Goal: Communication & Community: Share content

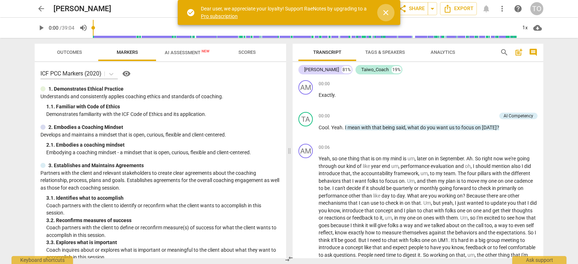
click at [383, 16] on span "close" at bounding box center [385, 12] width 9 height 9
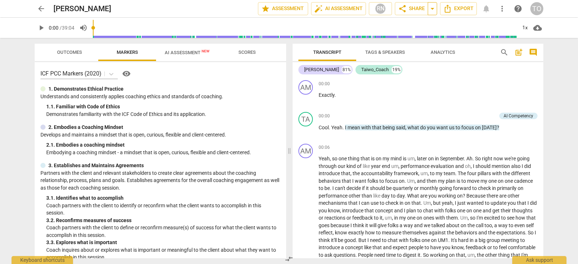
click at [432, 6] on span "arrow_drop_down" at bounding box center [432, 8] width 9 height 9
click at [435, 1] on div "arrow_back [PERSON_NAME] edit star Assessment auto_fix_high AI Assessment RN sh…" at bounding box center [289, 8] width 566 height 17
click at [430, 10] on span "arrow_drop_down" at bounding box center [432, 8] width 9 height 9
click at [409, 12] on span "share Share" at bounding box center [411, 8] width 27 height 9
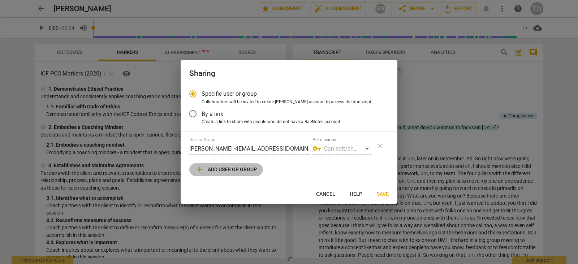
click at [231, 168] on span "add Add user or group" at bounding box center [225, 169] width 61 height 9
radio input "false"
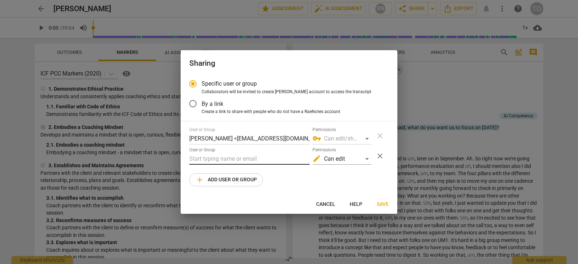
click at [220, 155] on input "text" at bounding box center [249, 159] width 120 height 12
type input "[PERSON_NAME][EMAIL_ADDRESS][PERSON_NAME][DOMAIN_NAME]"
click at [366, 160] on div "edit Can edit" at bounding box center [341, 159] width 59 height 12
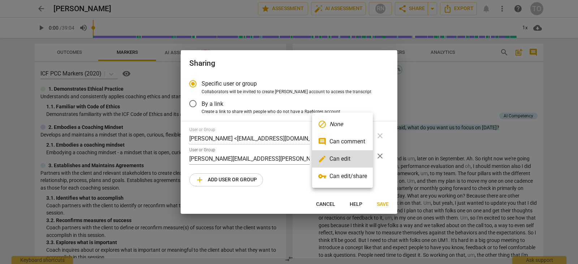
click at [360, 138] on li "comment Can comment" at bounding box center [342, 141] width 61 height 17
radio input "false"
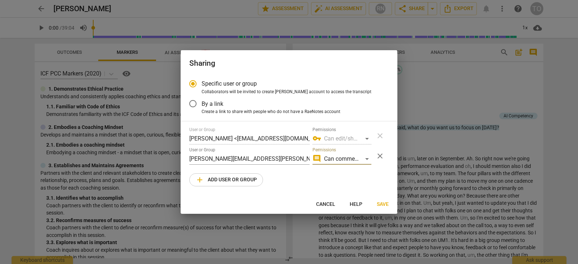
click at [382, 205] on span "Save" at bounding box center [382, 204] width 12 height 7
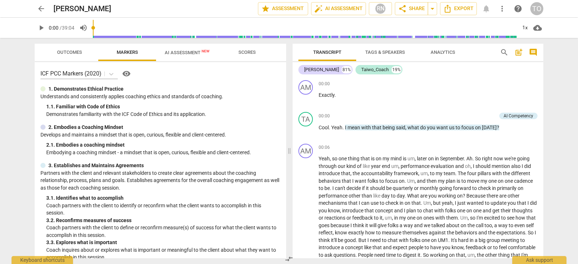
drag, startPoint x: 544, startPoint y: 77, endPoint x: 544, endPoint y: 84, distance: 6.9
click at [544, 84] on div "Transcript Tags & Speakers Analytics search post_add comment [PERSON_NAME] 81% …" at bounding box center [418, 151] width 259 height 226
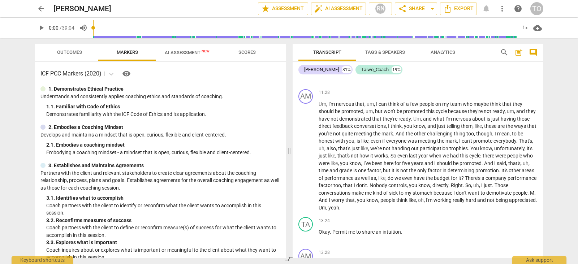
scroll to position [998, 0]
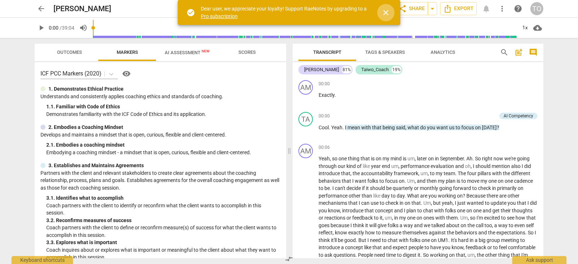
click at [386, 13] on span "close" at bounding box center [385, 12] width 9 height 9
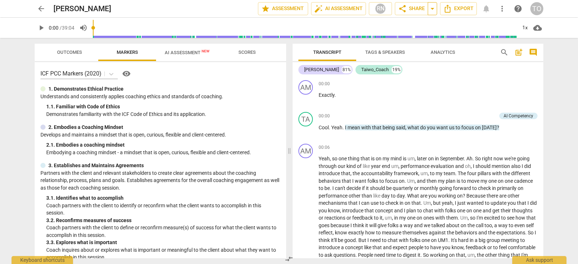
click at [434, 8] on span "arrow_drop_down" at bounding box center [432, 8] width 9 height 9
click at [412, 6] on span "share Share" at bounding box center [411, 8] width 27 height 9
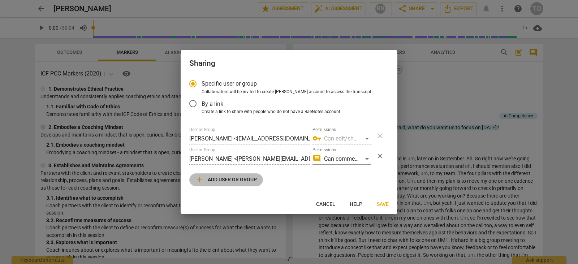
click at [236, 178] on span "add Add user or group" at bounding box center [225, 179] width 61 height 9
radio input "false"
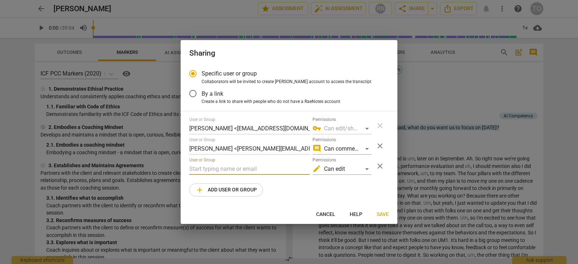
paste input "Mike Caracalas,<mike@mikecaracalas.com>,TAIWO OLAJIDE,<taiwo_olajide2006@yahoo.…"
type input "Mike Caracalas,<mike@mikecaracalas.com>,TAIWO OLAJIDE,<taiwo_olajide2006@yahoo.…"
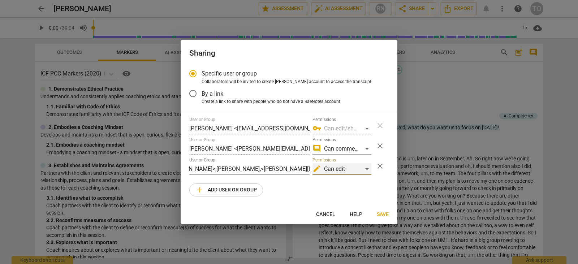
scroll to position [0, 0]
click at [367, 170] on div "edit Can edit" at bounding box center [341, 169] width 59 height 12
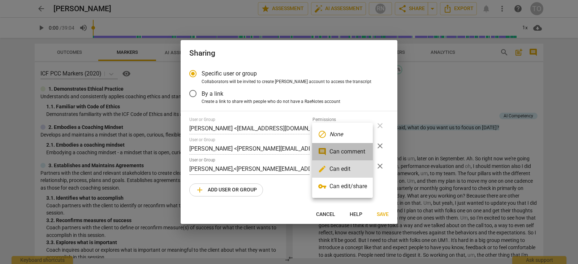
click at [350, 154] on li "comment Can comment" at bounding box center [342, 151] width 61 height 17
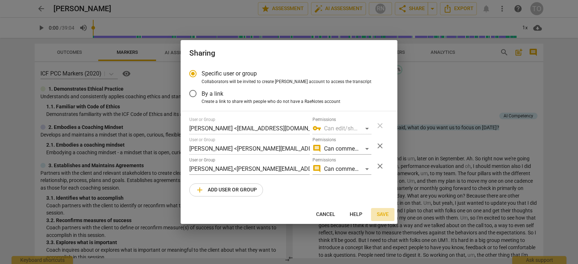
click at [379, 214] on span "Save" at bounding box center [382, 214] width 12 height 7
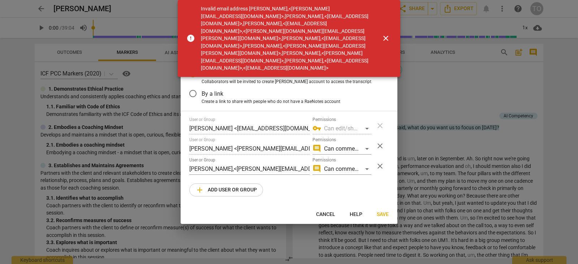
click at [388, 34] on span "close" at bounding box center [385, 38] width 9 height 9
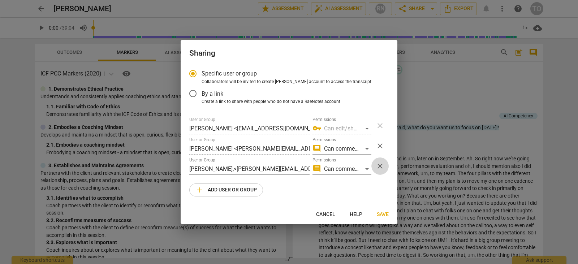
click at [381, 167] on span "close" at bounding box center [379, 166] width 9 height 9
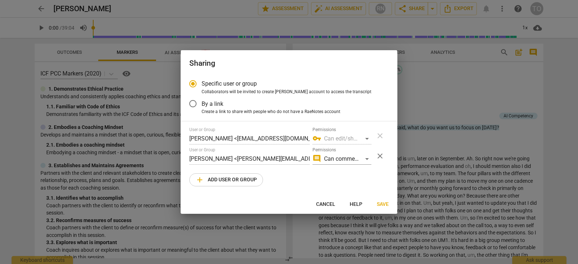
click at [326, 202] on span "Cancel" at bounding box center [325, 204] width 19 height 7
radio input "false"
